Goal: Task Accomplishment & Management: Manage account settings

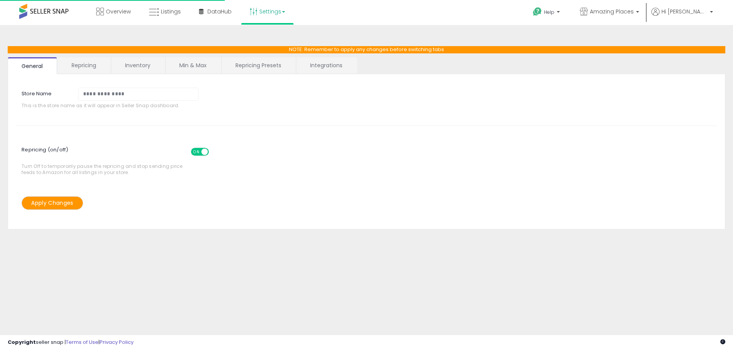
click at [158, 8] on icon at bounding box center [154, 12] width 10 height 10
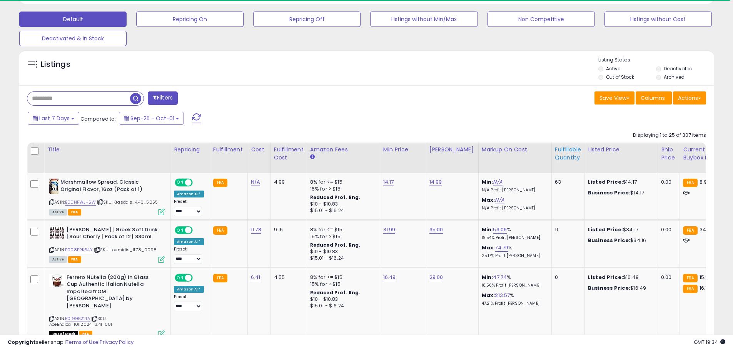
click at [558, 158] on div "Fulfillable Quantity" at bounding box center [567, 154] width 27 height 16
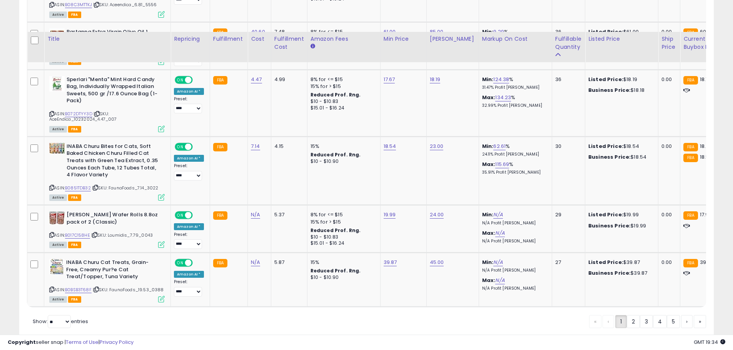
scroll to position [1574, 0]
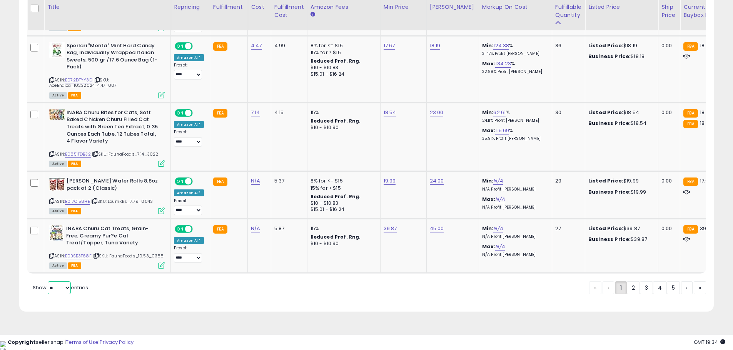
click at [63, 295] on select "** **" at bounding box center [59, 287] width 23 height 13
select select "**"
click at [48, 291] on select "** **" at bounding box center [59, 287] width 23 height 13
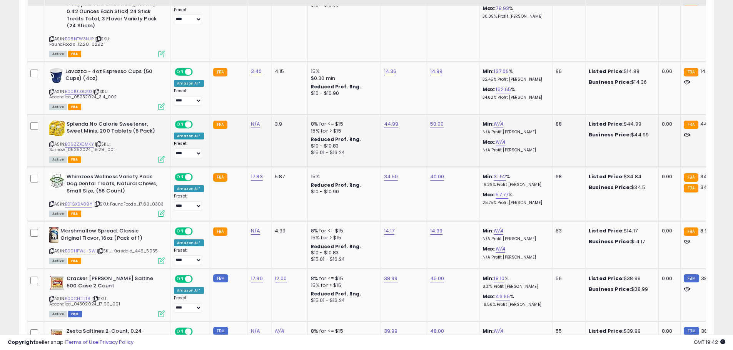
scroll to position [819, 0]
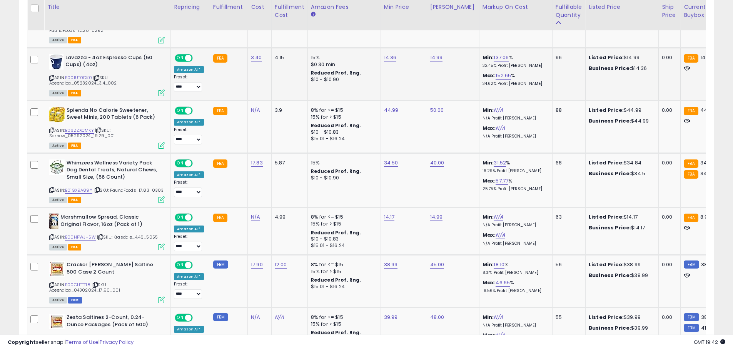
click at [52, 78] on icon at bounding box center [51, 78] width 5 height 4
click at [76, 78] on link "B00IUT0DK0" at bounding box center [78, 78] width 27 height 7
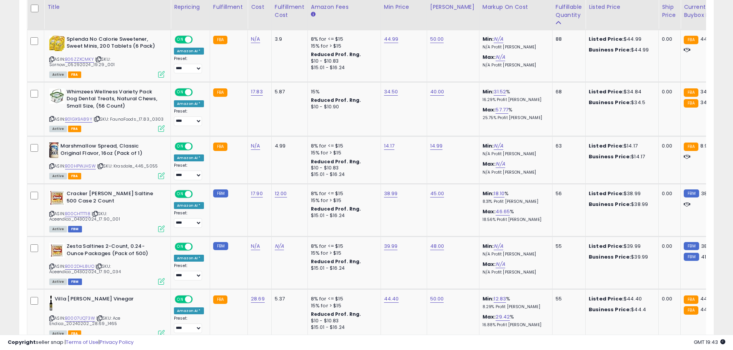
scroll to position [878, 0]
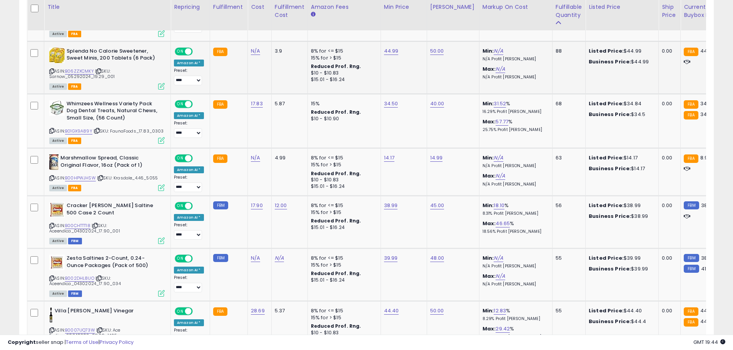
click at [52, 70] on icon at bounding box center [51, 71] width 5 height 4
click at [72, 71] on link "B06ZZXCMKY" at bounding box center [79, 71] width 29 height 7
click at [51, 70] on icon at bounding box center [51, 71] width 5 height 4
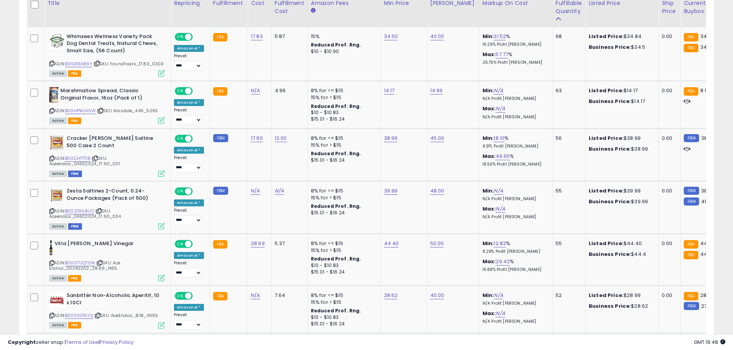
scroll to position [941, 0]
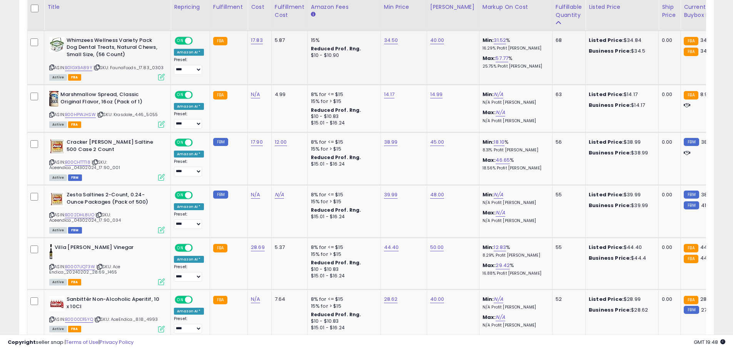
click at [51, 67] on icon at bounding box center [51, 67] width 5 height 4
click at [82, 67] on link "B01GX9A89Y" at bounding box center [78, 68] width 27 height 7
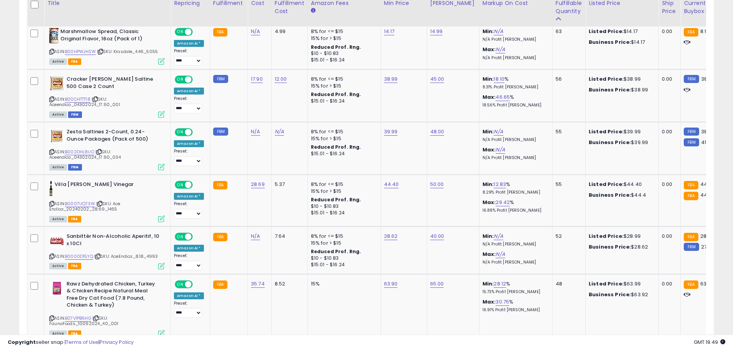
scroll to position [997, 0]
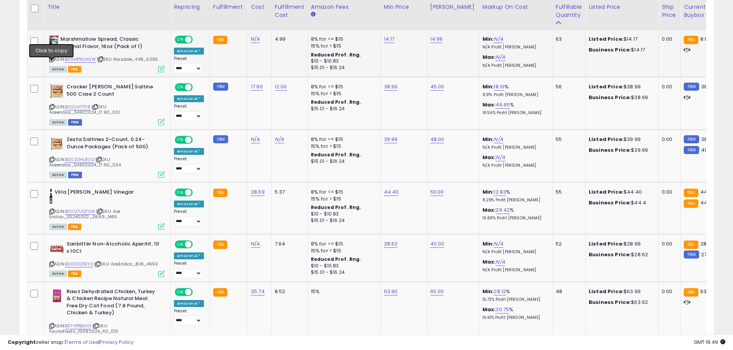
click at [52, 62] on icon at bounding box center [51, 59] width 5 height 4
click at [82, 63] on link "B00HPWJHSW" at bounding box center [80, 59] width 31 height 7
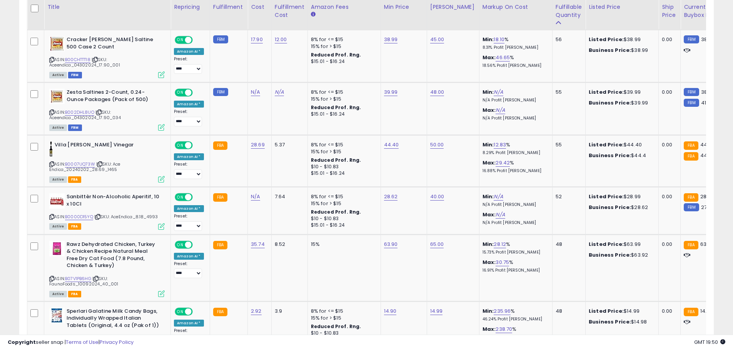
scroll to position [1048, 0]
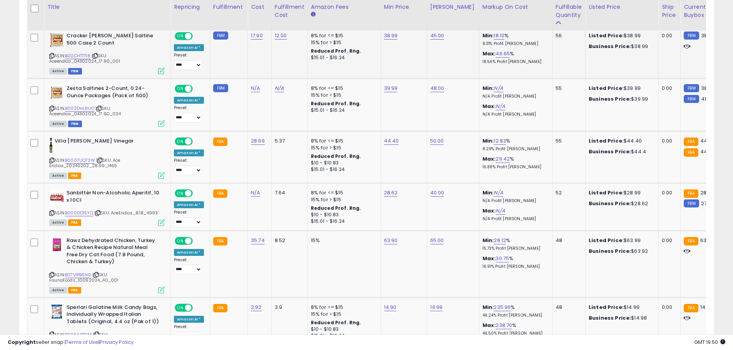
click at [51, 58] on icon at bounding box center [51, 56] width 5 height 4
click at [87, 59] on link "B00CHTTT18" at bounding box center [77, 56] width 25 height 7
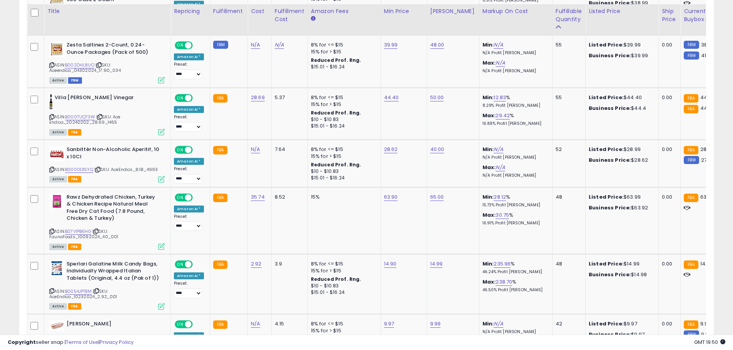
scroll to position [1096, 0]
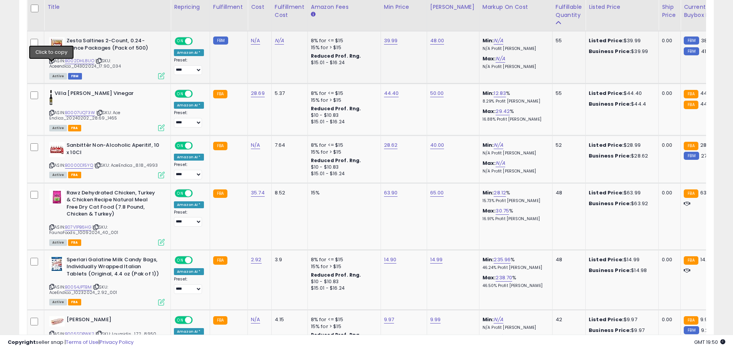
click at [52, 63] on icon at bounding box center [51, 61] width 5 height 4
click at [74, 64] on link "B002DHL8UO" at bounding box center [79, 61] width 29 height 7
click at [388, 45] on link "39.99" at bounding box center [391, 41] width 14 height 8
click at [350, 24] on input "*****" at bounding box center [365, 27] width 68 height 13
click at [342, 24] on input "*****" at bounding box center [365, 27] width 68 height 13
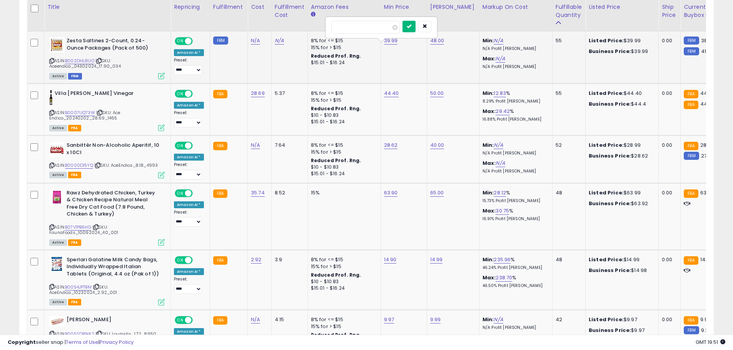
type input "*****"
click at [415, 28] on button "submit" at bounding box center [408, 27] width 13 height 12
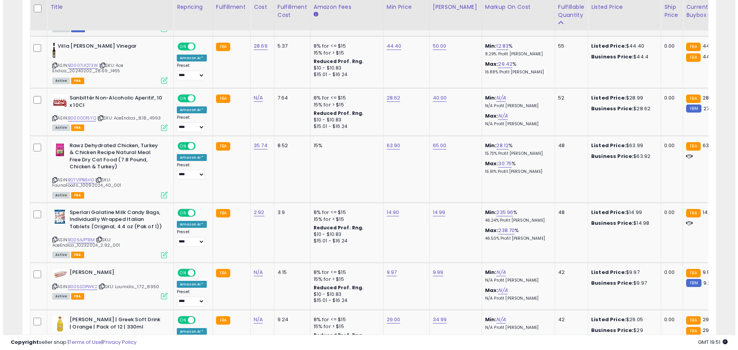
scroll to position [1147, 0]
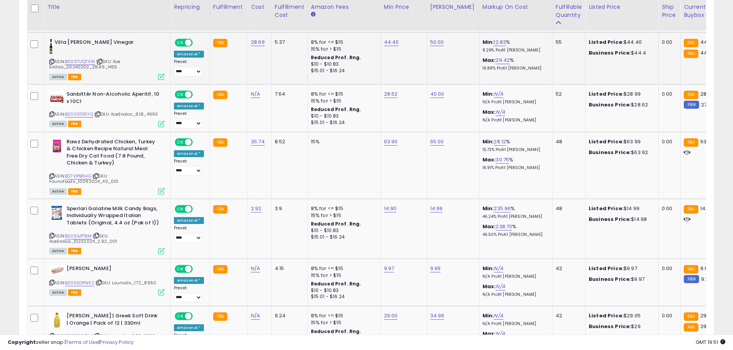
click at [52, 64] on icon at bounding box center [51, 62] width 5 height 4
click at [77, 65] on link "B0007UQ73W" at bounding box center [80, 61] width 30 height 7
click at [160, 80] on icon at bounding box center [161, 76] width 7 height 7
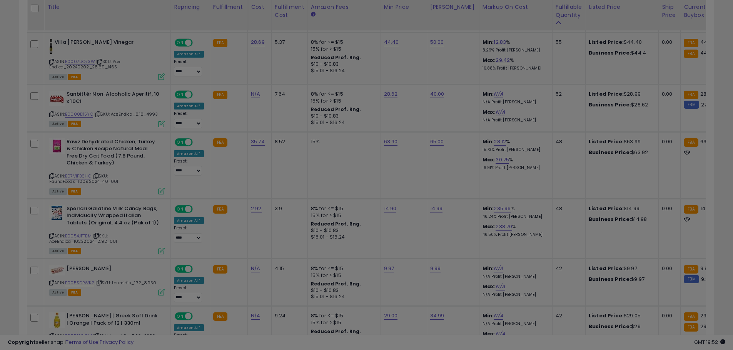
scroll to position [158, 406]
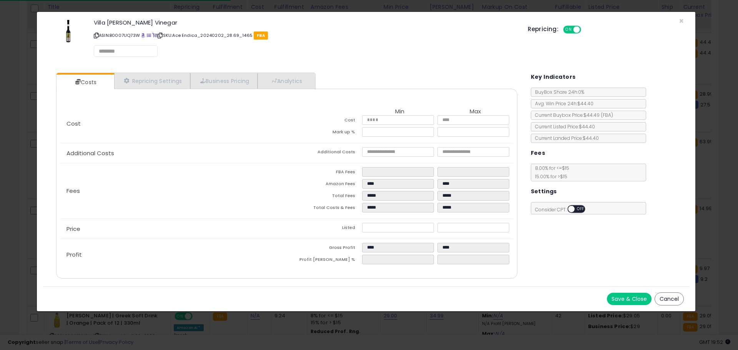
select select "*********"
select select "**********"
select select "******"
click at [160, 78] on link "Repricing Settings" at bounding box center [152, 81] width 76 height 16
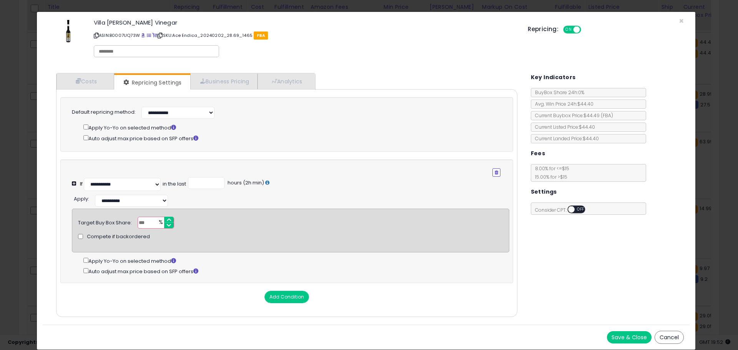
drag, startPoint x: 151, startPoint y: 226, endPoint x: 137, endPoint y: 221, distance: 15.0
click at [138, 221] on input "**" at bounding box center [156, 223] width 37 height 12
type input "***"
click at [621, 344] on button "Save & Close" at bounding box center [629, 337] width 45 height 12
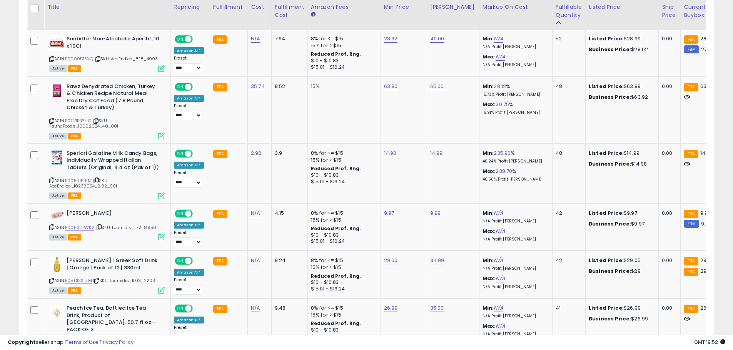
scroll to position [1206, 0]
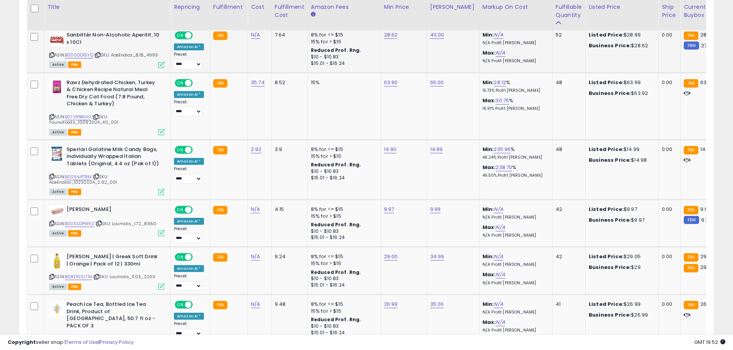
click at [50, 57] on icon at bounding box center [51, 55] width 5 height 4
click at [71, 58] on link "B0000D15YQ" at bounding box center [79, 55] width 28 height 7
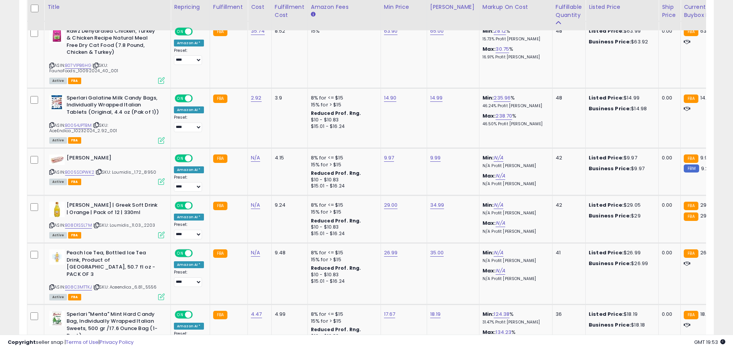
scroll to position [1254, 0]
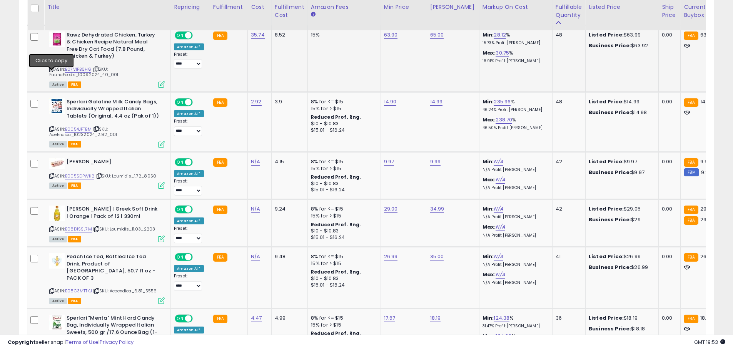
click at [51, 72] on icon at bounding box center [51, 69] width 5 height 4
click at [76, 73] on link "B07V1PB6HG" at bounding box center [78, 69] width 26 height 7
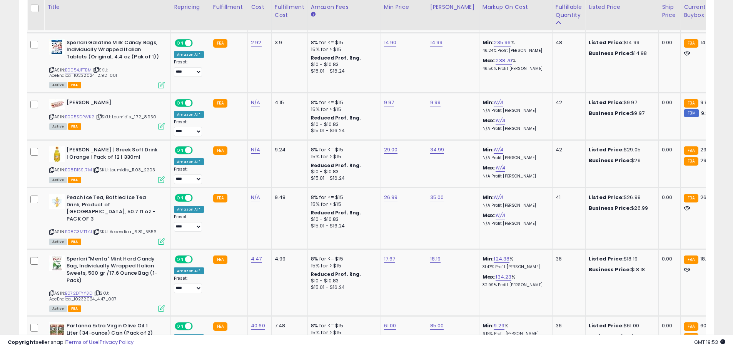
scroll to position [1317, 0]
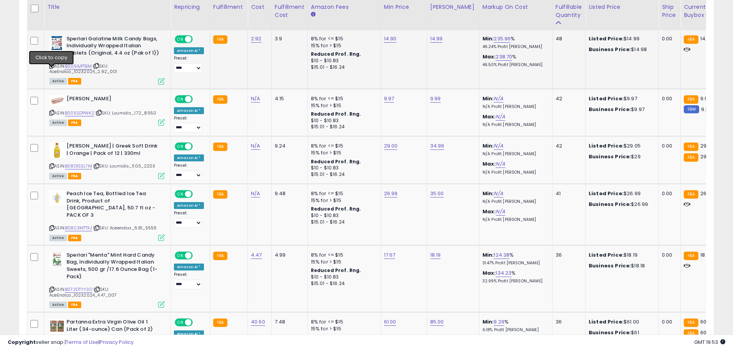
click at [52, 68] on icon at bounding box center [51, 66] width 5 height 4
click at [85, 70] on link "B0054JPTBM" at bounding box center [78, 66] width 27 height 7
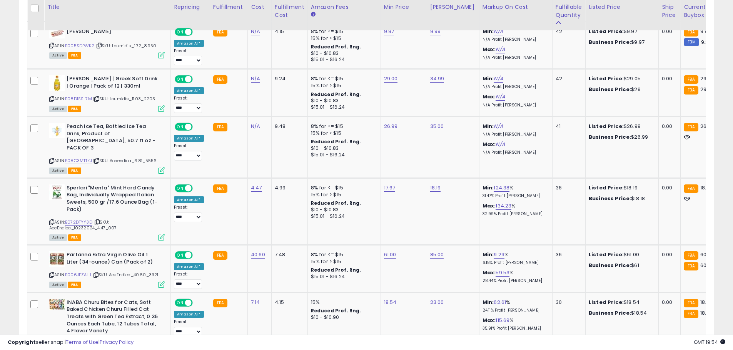
scroll to position [1380, 0]
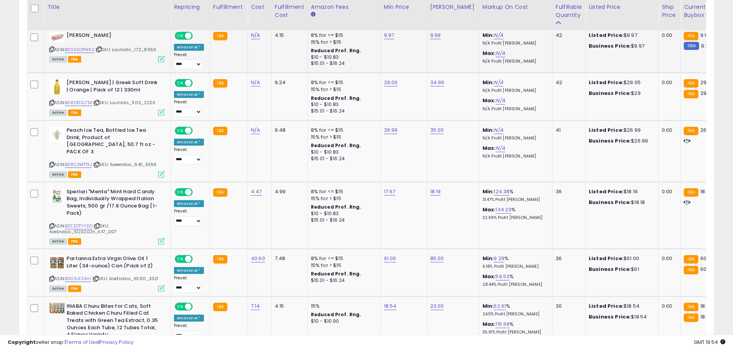
click at [51, 52] on icon at bounding box center [51, 49] width 5 height 4
click at [82, 53] on link "B005SDPWK2" at bounding box center [79, 50] width 29 height 7
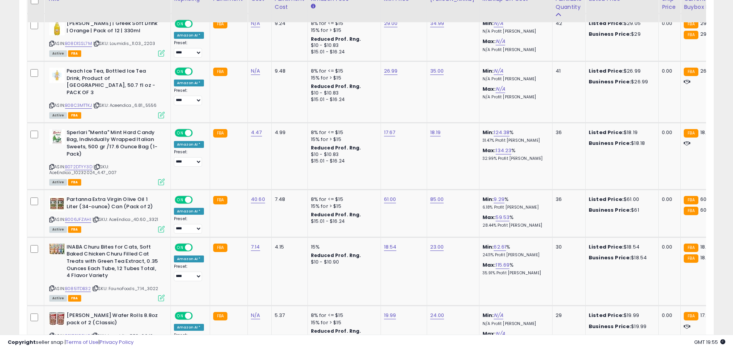
scroll to position [1431, 0]
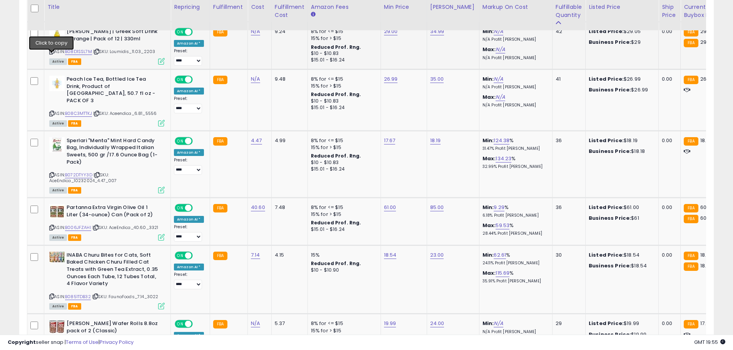
click at [52, 54] on icon at bounding box center [51, 52] width 5 height 4
click at [80, 55] on link "B08D1SSL7M" at bounding box center [78, 51] width 27 height 7
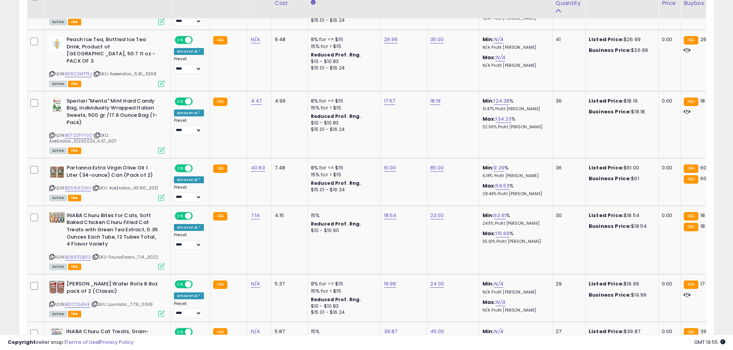
scroll to position [1475, 0]
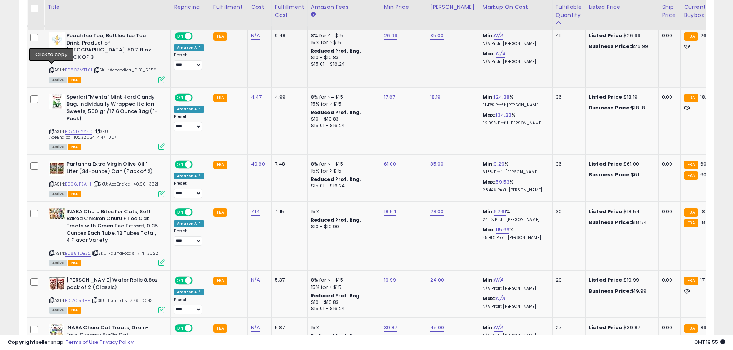
click at [51, 68] on icon at bounding box center [51, 70] width 5 height 4
click at [82, 70] on link "B08C3MTTKJ" at bounding box center [78, 70] width 27 height 7
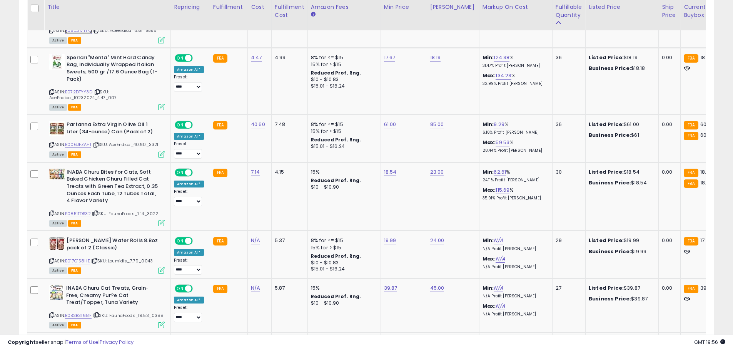
scroll to position [1530, 0]
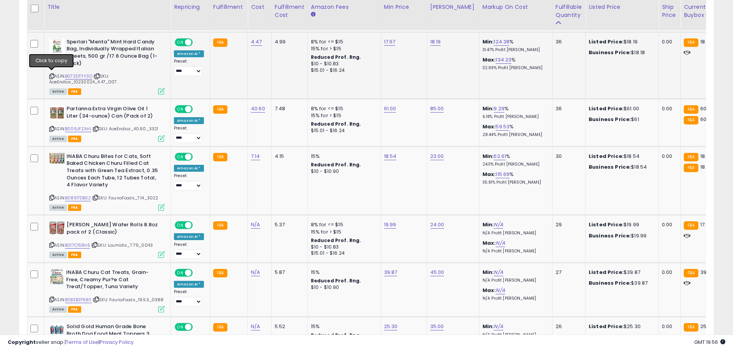
click at [51, 75] on icon at bounding box center [51, 76] width 5 height 4
click at [78, 73] on link "B072DTYY3D" at bounding box center [78, 76] width 27 height 7
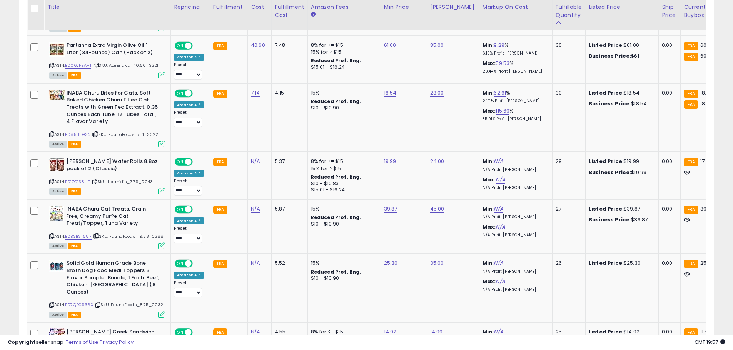
scroll to position [1597, 0]
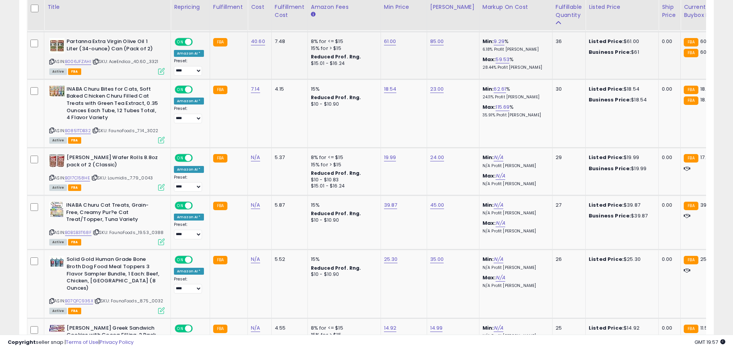
click at [51, 60] on icon at bounding box center [51, 62] width 5 height 4
click at [77, 60] on link "B006JFZAHI" at bounding box center [78, 61] width 26 height 7
click at [388, 38] on link "61.00" at bounding box center [390, 42] width 12 height 8
drag, startPoint x: 339, startPoint y: 22, endPoint x: 355, endPoint y: 21, distance: 15.8
click at [355, 21] on input "*****" at bounding box center [365, 21] width 68 height 13
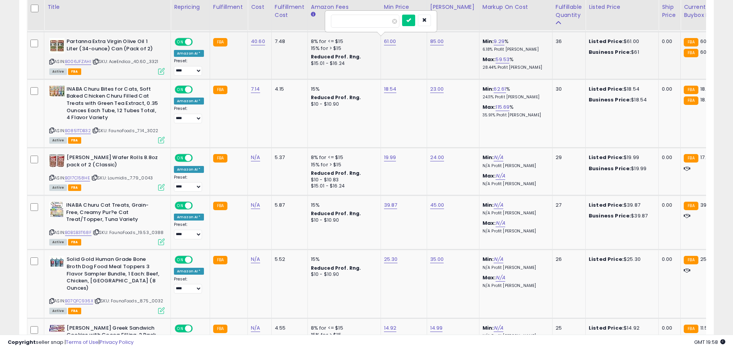
type input "*****"
click button "submit" at bounding box center [408, 21] width 13 height 12
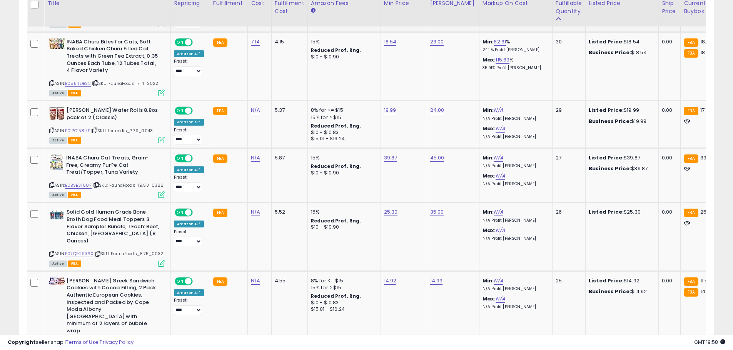
scroll to position [1649, 0]
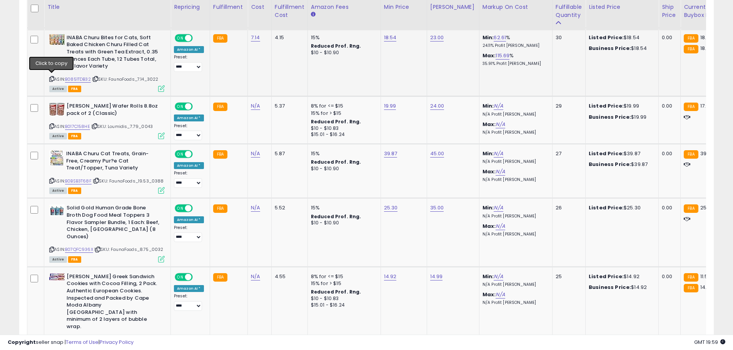
click at [52, 77] on icon at bounding box center [51, 79] width 5 height 4
click at [85, 76] on link "B0851TDB32" at bounding box center [78, 79] width 26 height 7
click at [389, 36] on link "18.54" at bounding box center [390, 38] width 13 height 8
type input "*****"
click button "submit" at bounding box center [408, 17] width 13 height 12
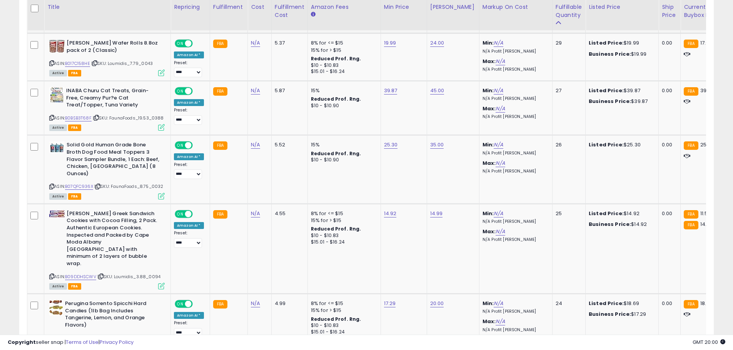
scroll to position [1704, 0]
